Goal: Check status: Check status

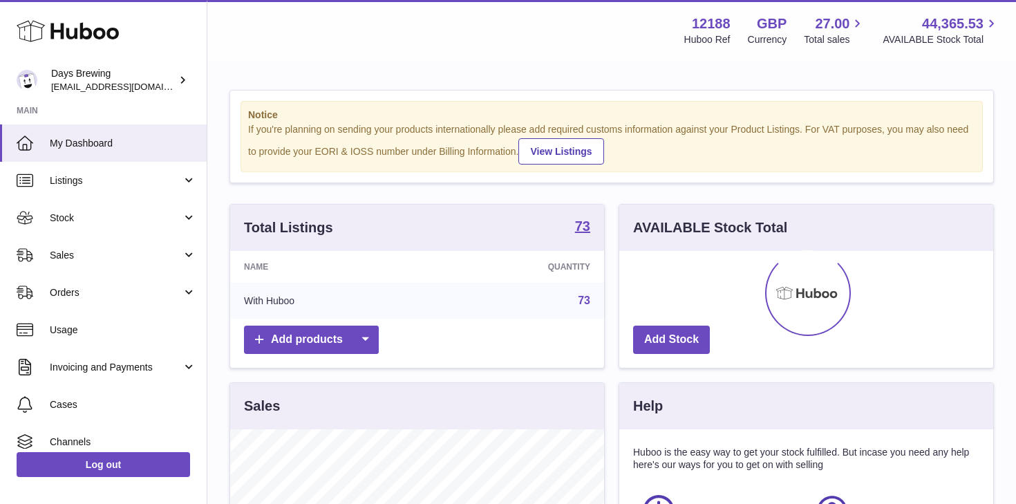
scroll to position [216, 374]
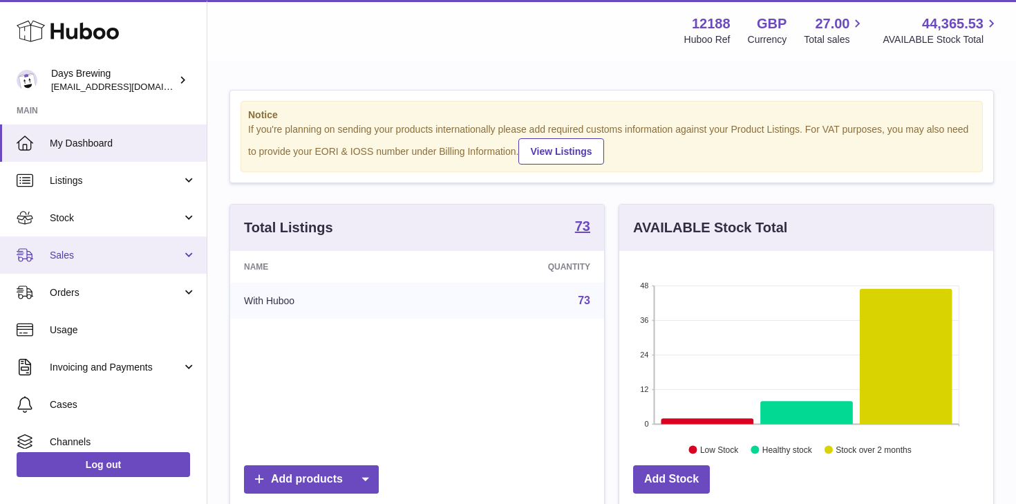
click at [71, 249] on span "Sales" at bounding box center [116, 255] width 132 height 13
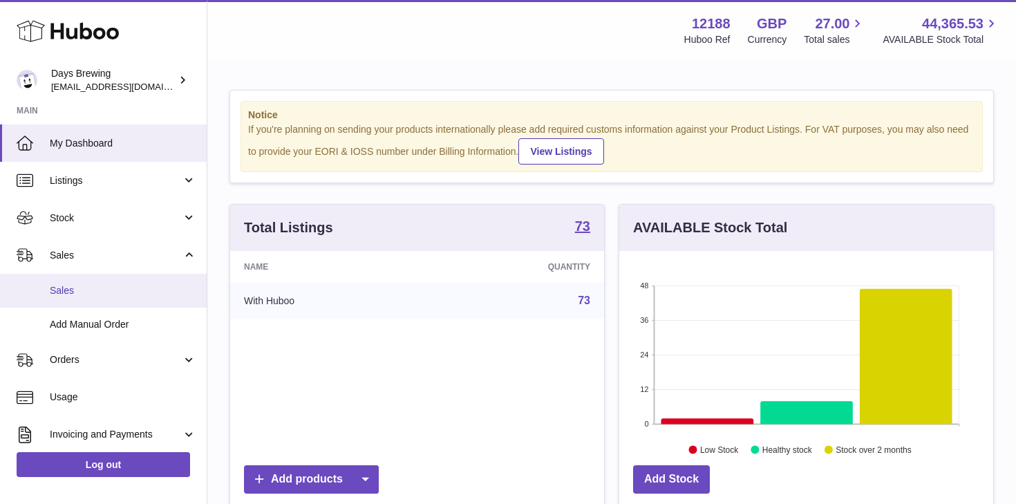
click at [75, 287] on span "Sales" at bounding box center [123, 290] width 146 height 13
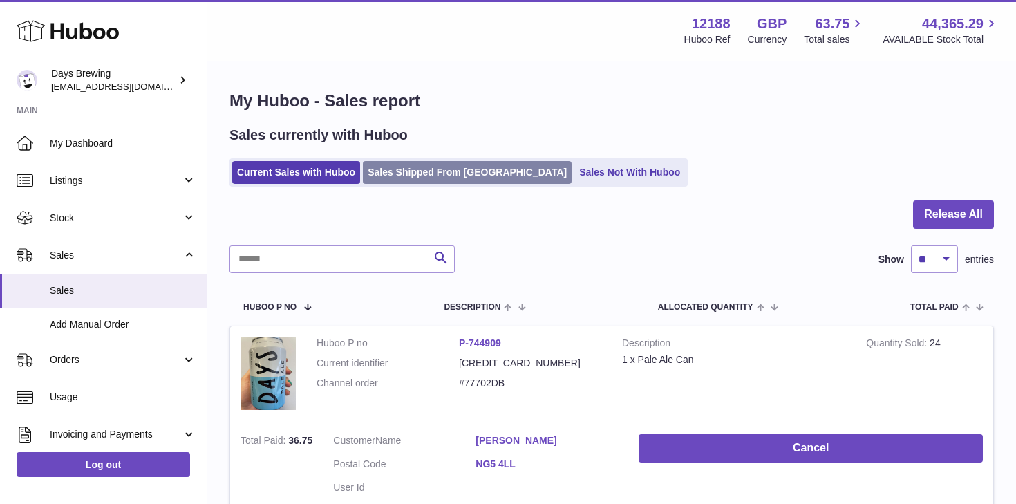
click at [443, 164] on link "Sales Shipped From [GEOGRAPHIC_DATA]" at bounding box center [467, 172] width 209 height 23
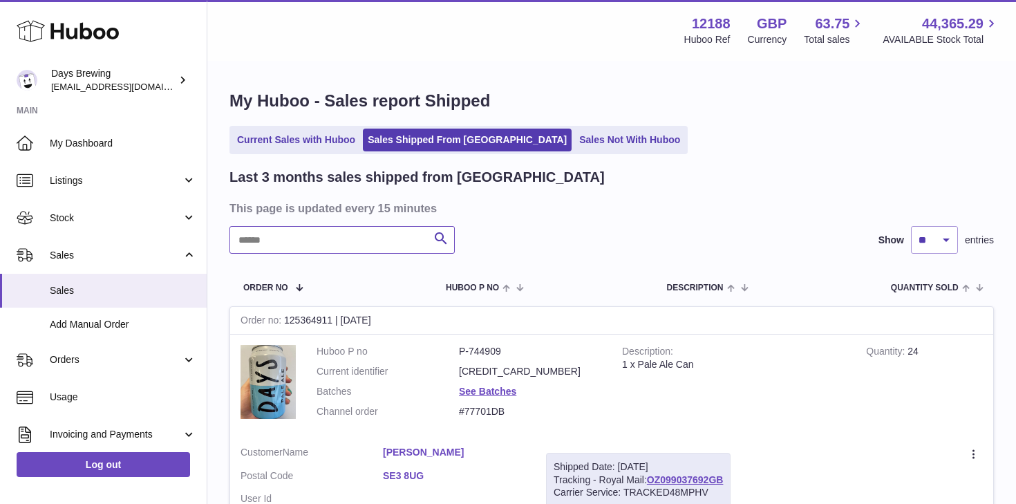
click at [305, 240] on input "text" at bounding box center [341, 240] width 225 height 28
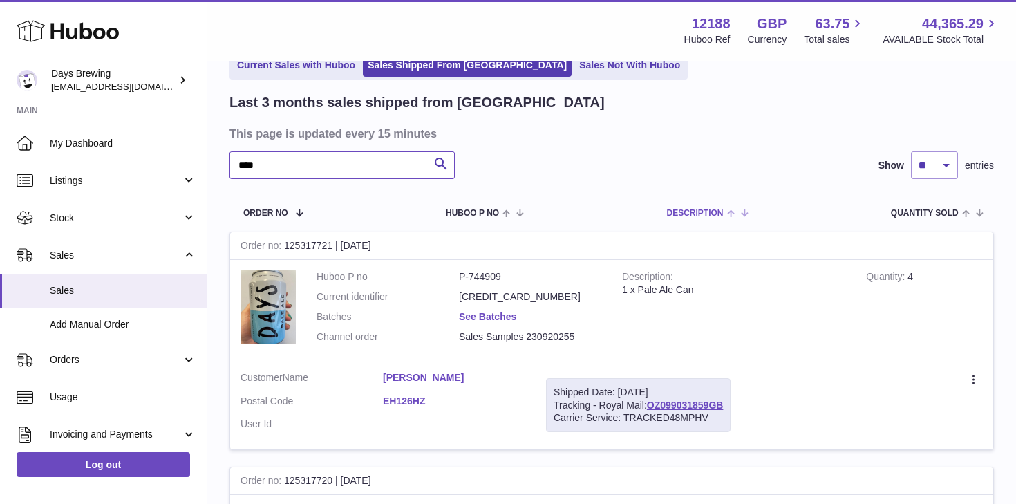
scroll to position [123, 0]
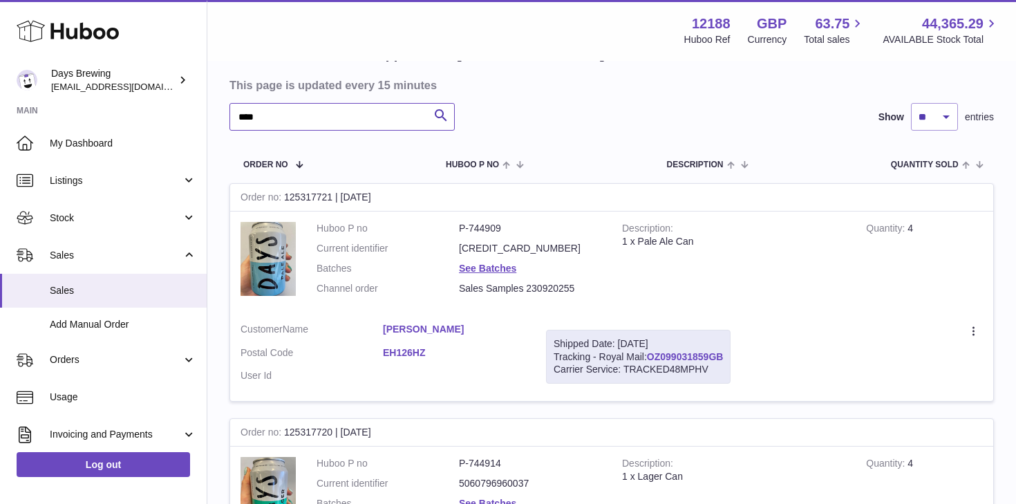
type input "****"
click at [681, 351] on link "OZ099031859GB" at bounding box center [685, 356] width 77 height 11
